Goal: Information Seeking & Learning: Learn about a topic

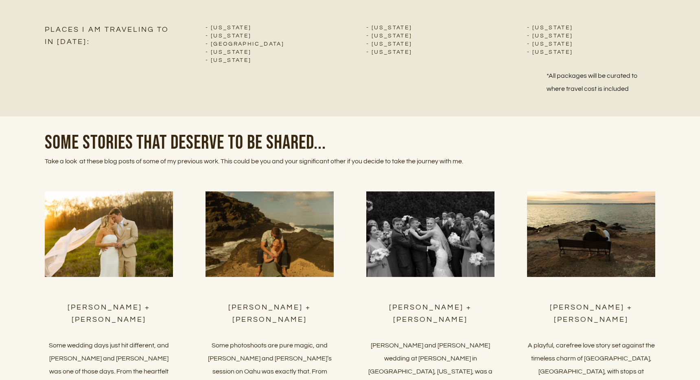
scroll to position [3659, 0]
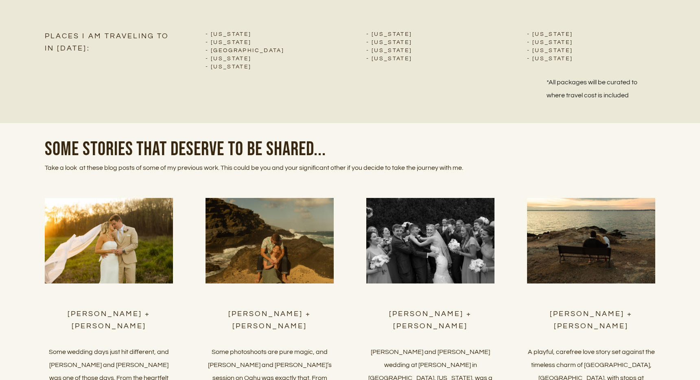
click at [462, 174] on p "Take a look at these blog posts of some of my previous work. This could be you …" at bounding box center [350, 167] width 611 height 13
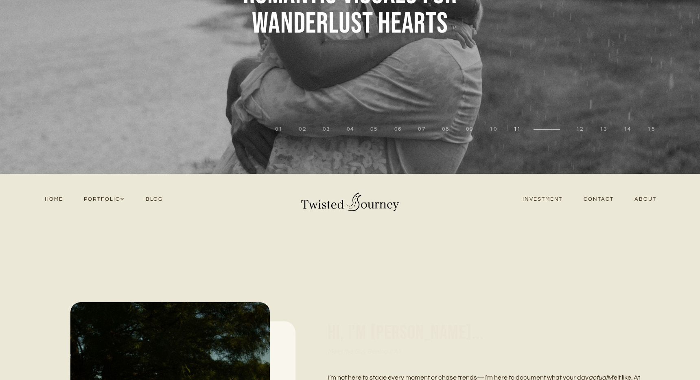
scroll to position [204, 0]
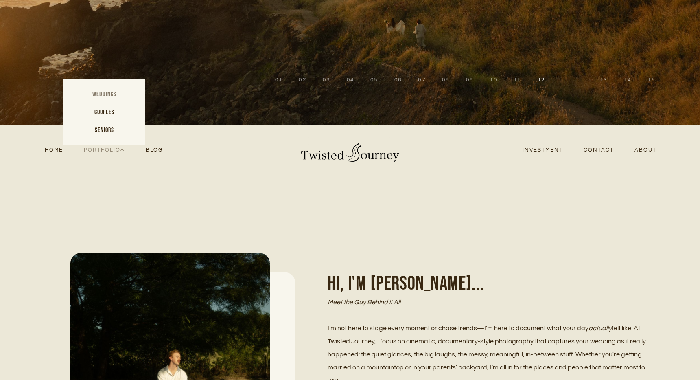
click at [104, 95] on link "Weddings" at bounding box center [104, 95] width 81 height 18
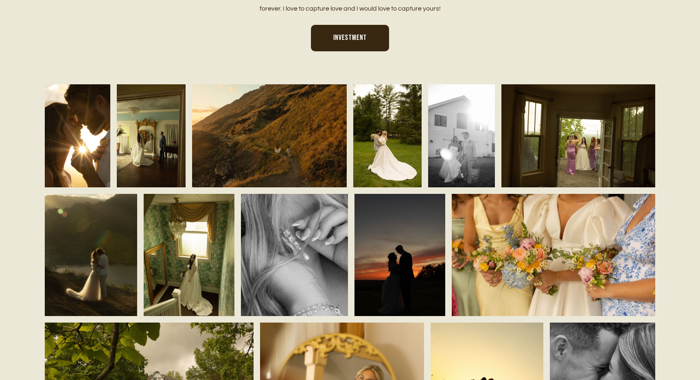
scroll to position [483, 0]
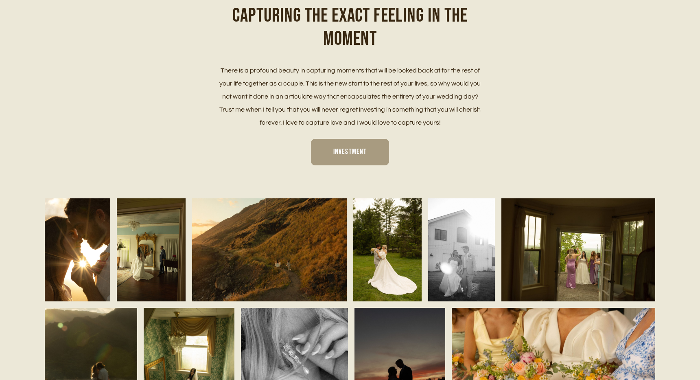
click at [352, 154] on span "Investment" at bounding box center [350, 151] width 33 height 9
